Goal: Information Seeking & Learning: Learn about a topic

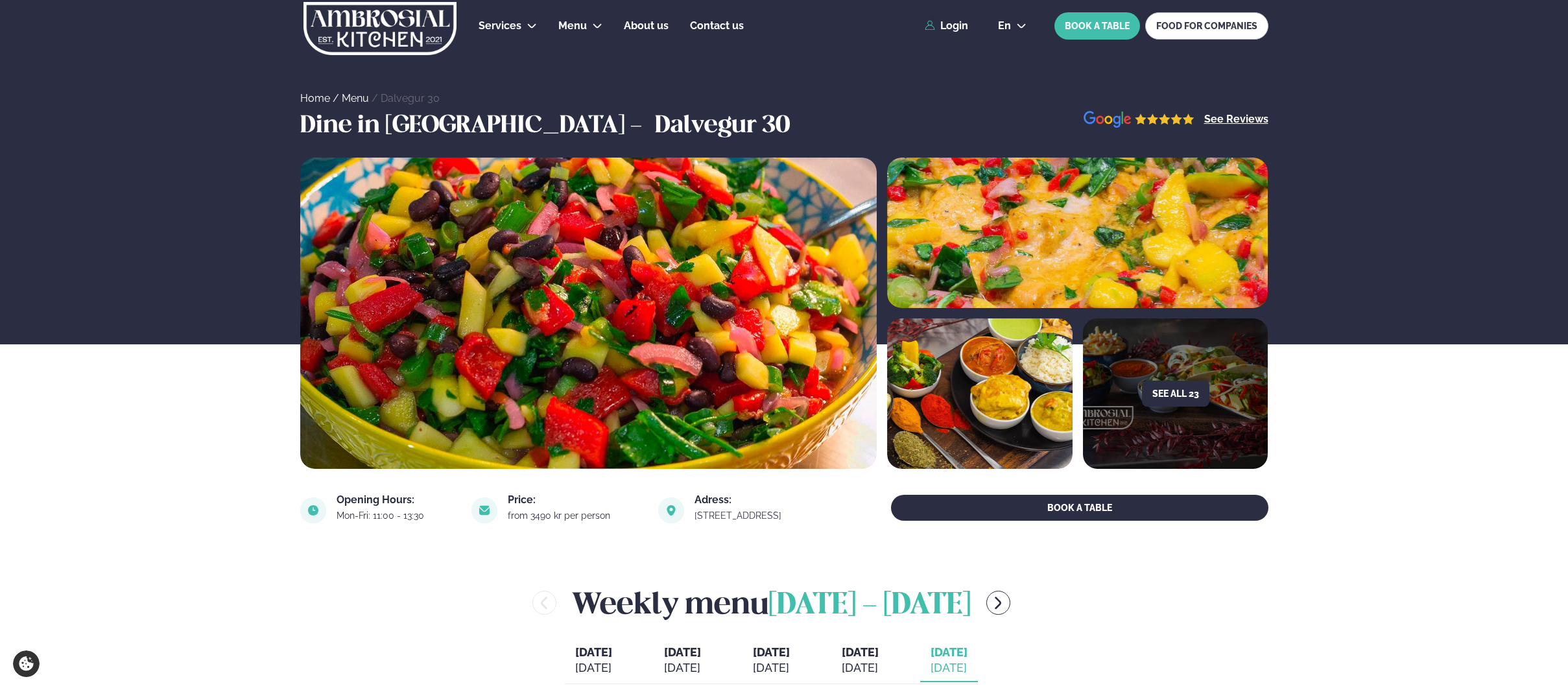
scroll to position [194, 0]
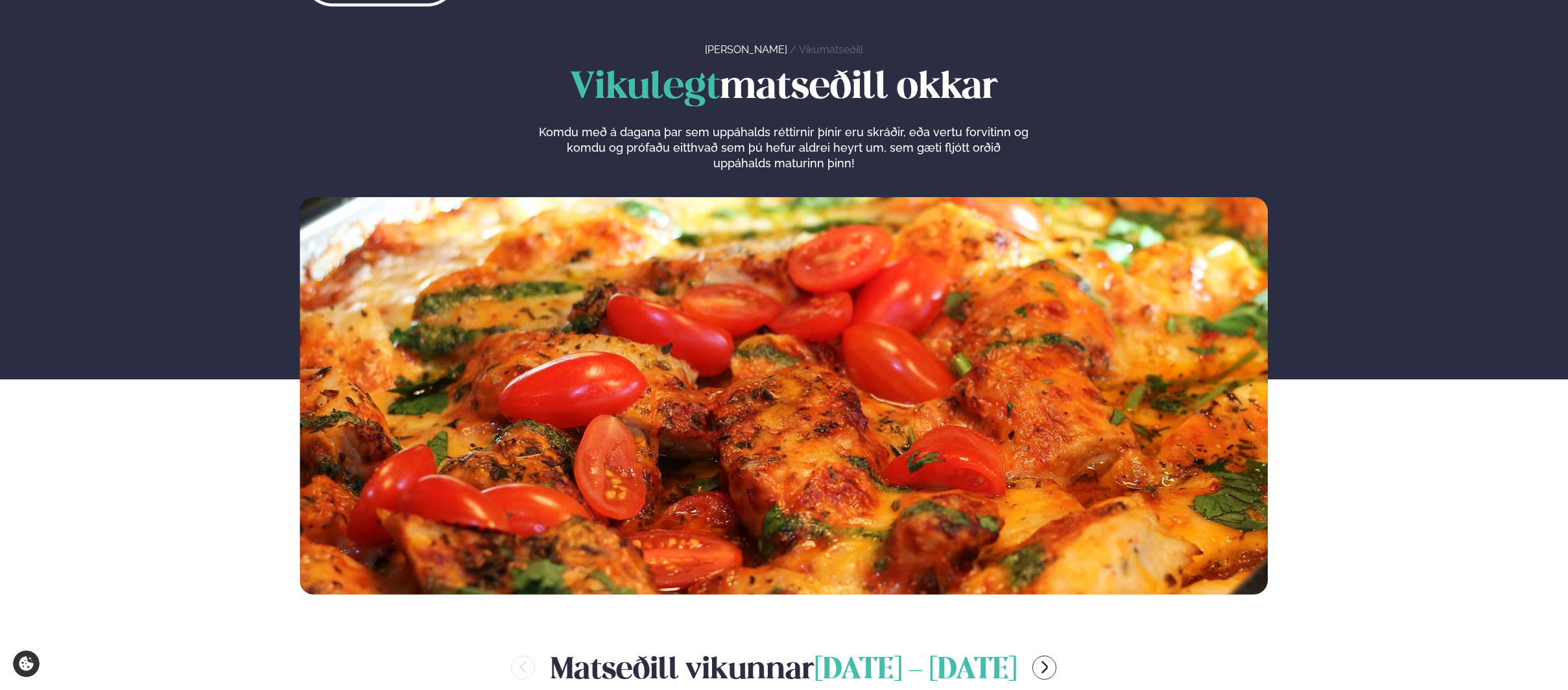
scroll to position [454, 0]
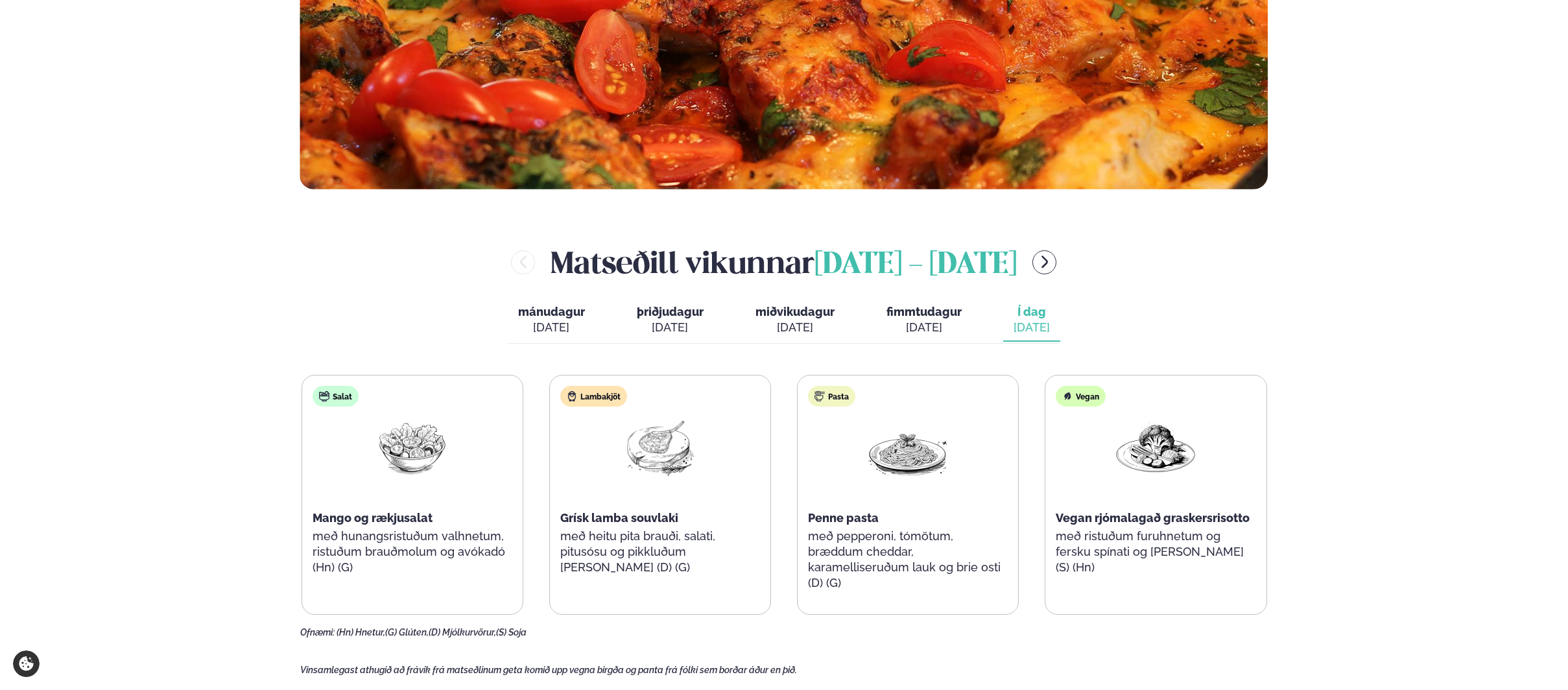
click at [166, 427] on div "Þjónusta Hádegismatur fyrir fyrirtæki Fyrirtækja veitingar Einkapartý Matseðill…" at bounding box center [784, 594] width 1568 height 2095
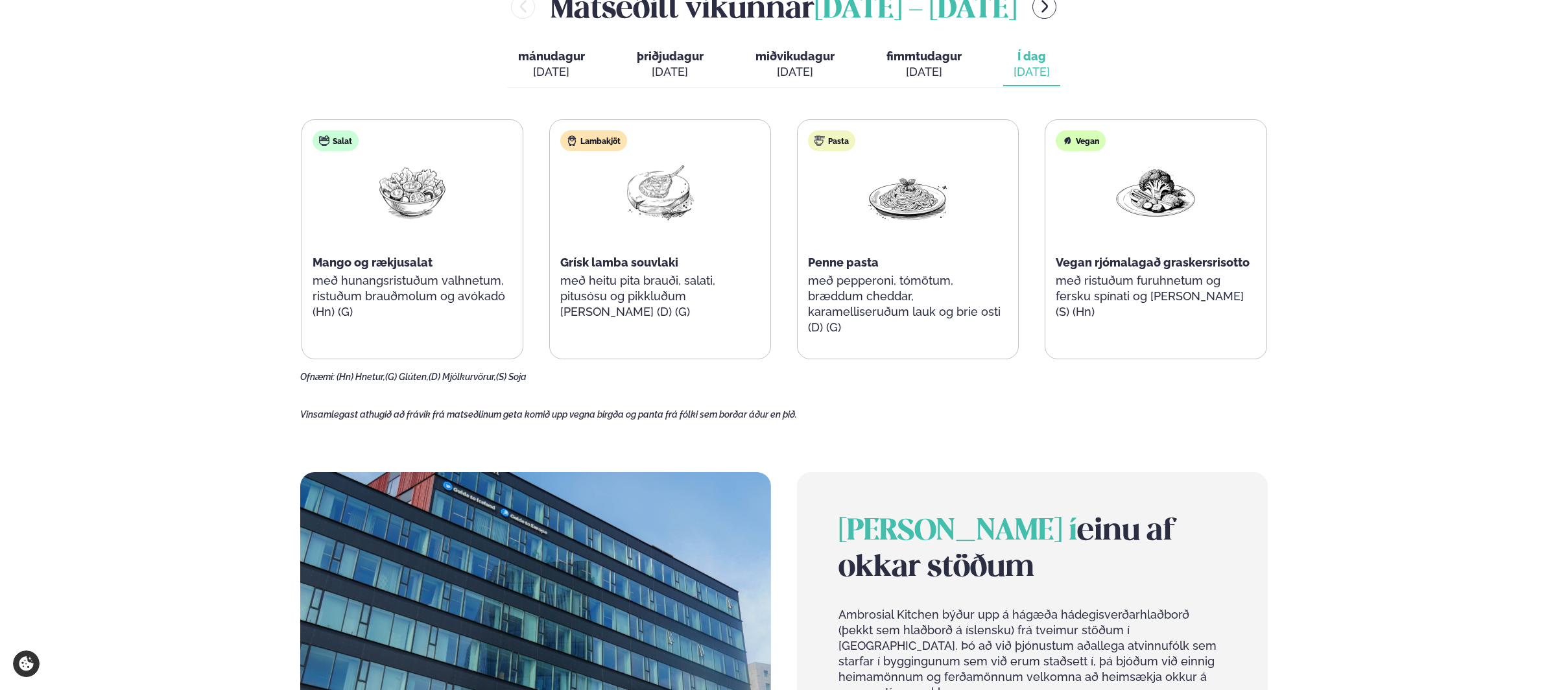
scroll to position [518, 0]
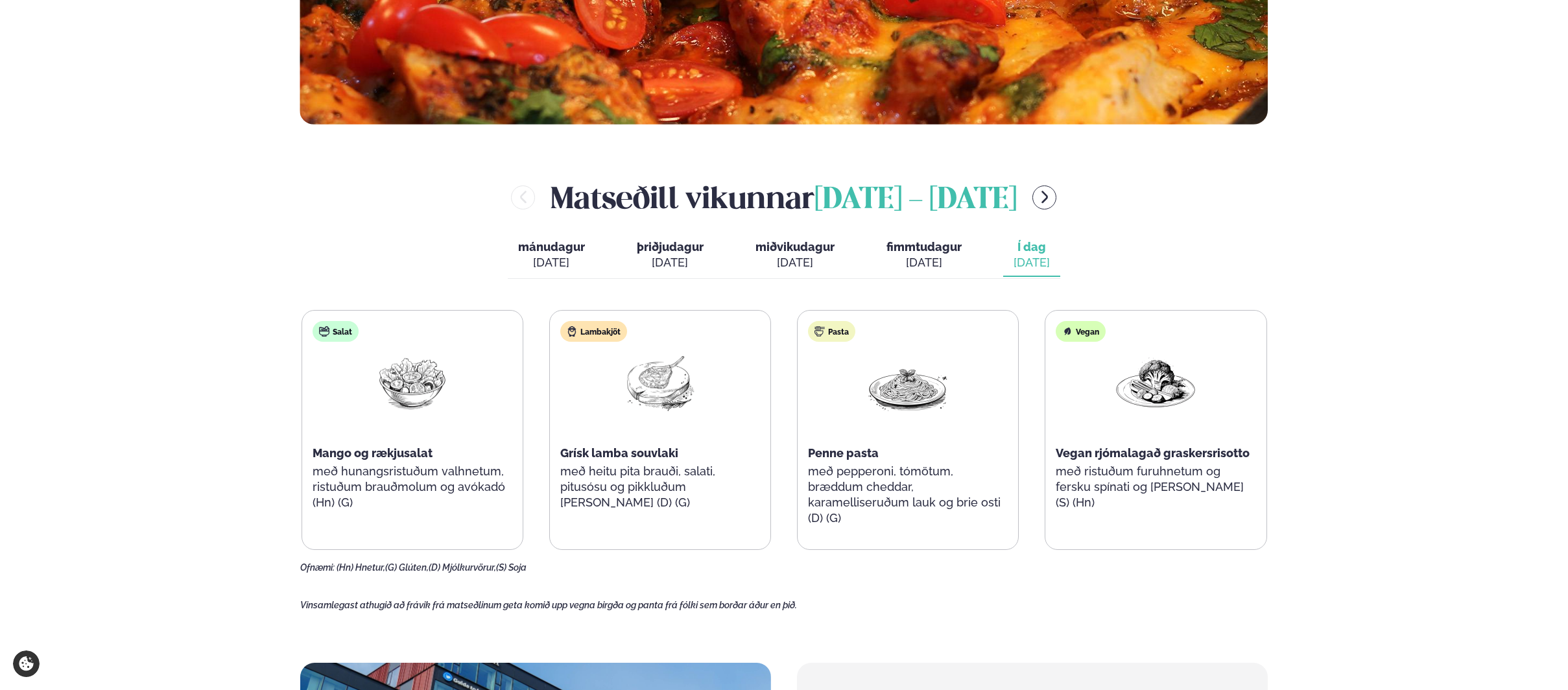
click at [943, 252] on span "fimmtudagur" at bounding box center [924, 246] width 75 height 13
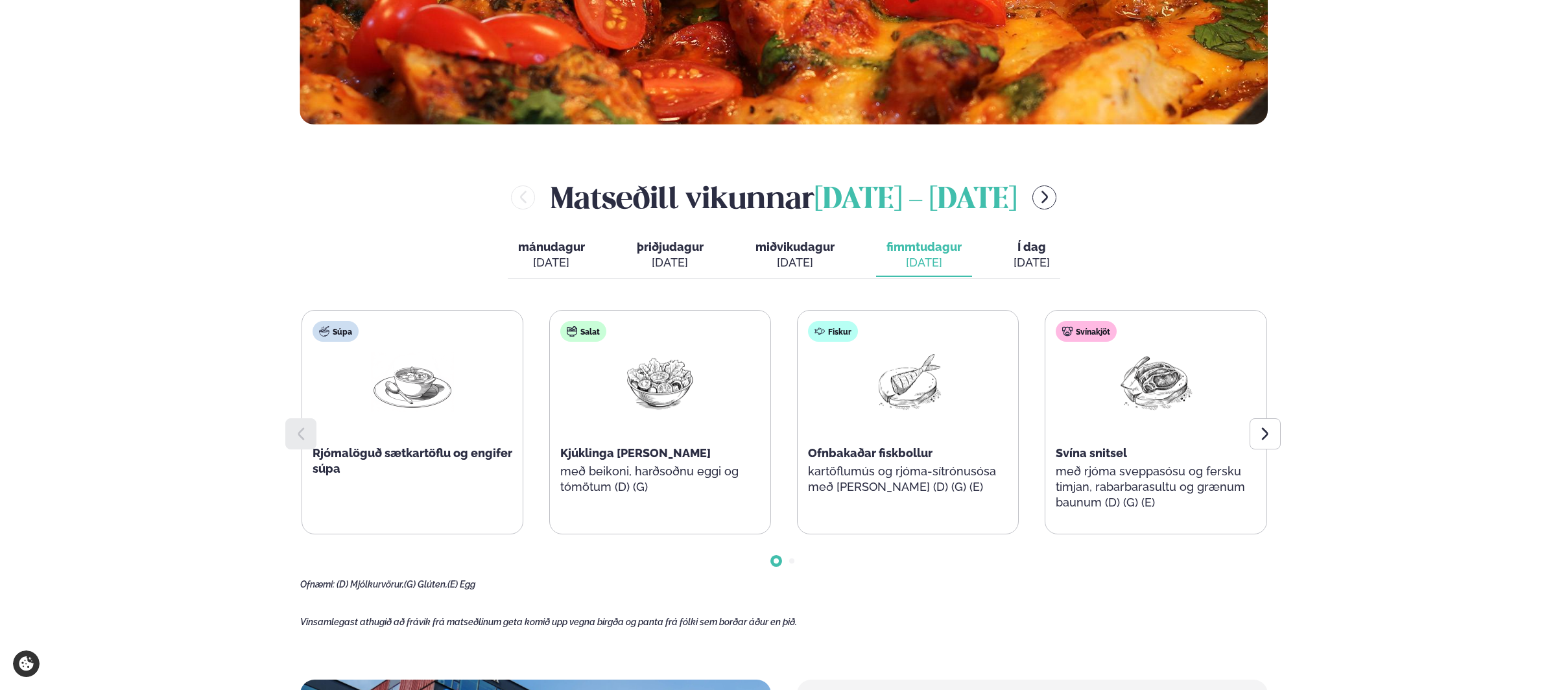
click at [1034, 259] on div "sep. 5" at bounding box center [1032, 262] width 36 height 15
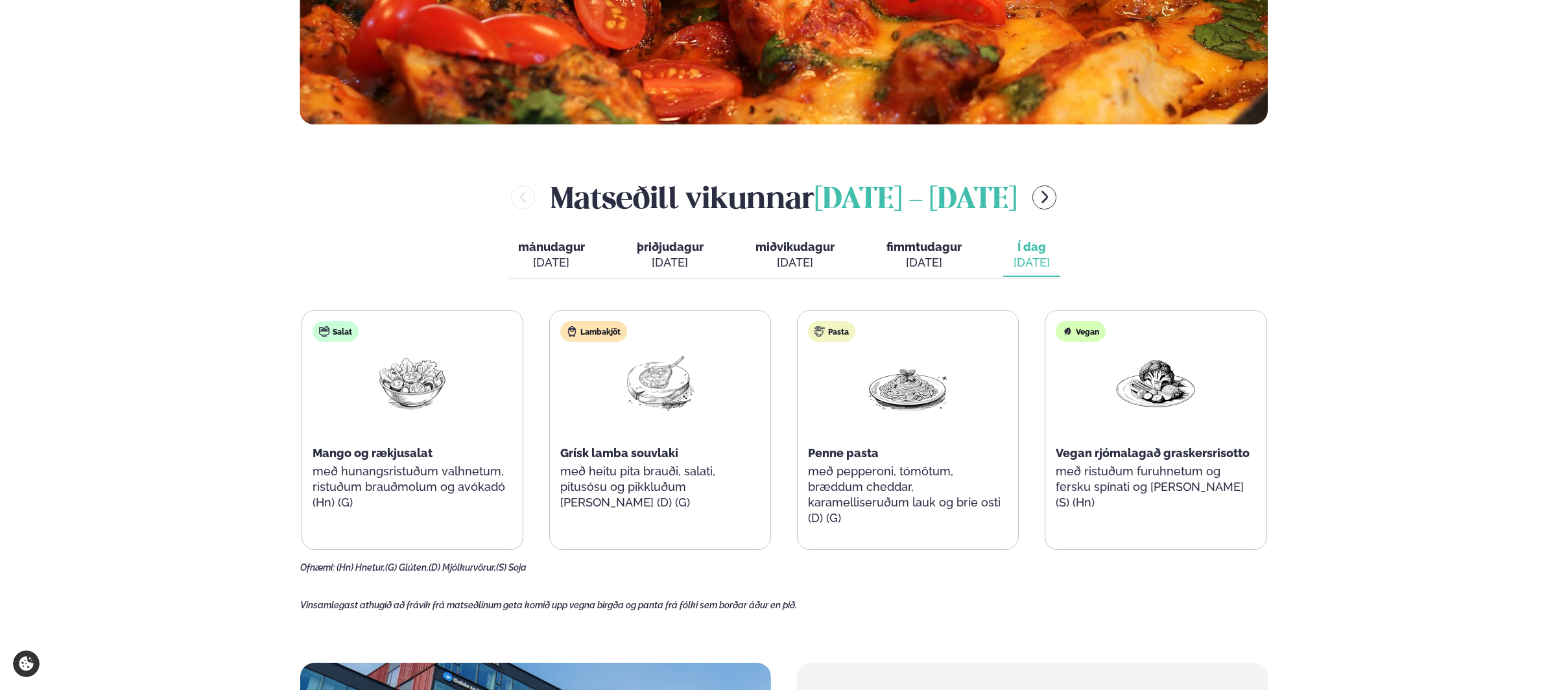
click at [275, 370] on main "Heim / Vikumatseðill Vikulegt matseðill okkar Komdu með á dagana þar sem uppáha…" at bounding box center [784, 395] width 1046 height 1828
drag, startPoint x: 51, startPoint y: 19, endPoint x: 53, endPoint y: 13, distance: 6.3
